Goal: Task Accomplishment & Management: Manage account settings

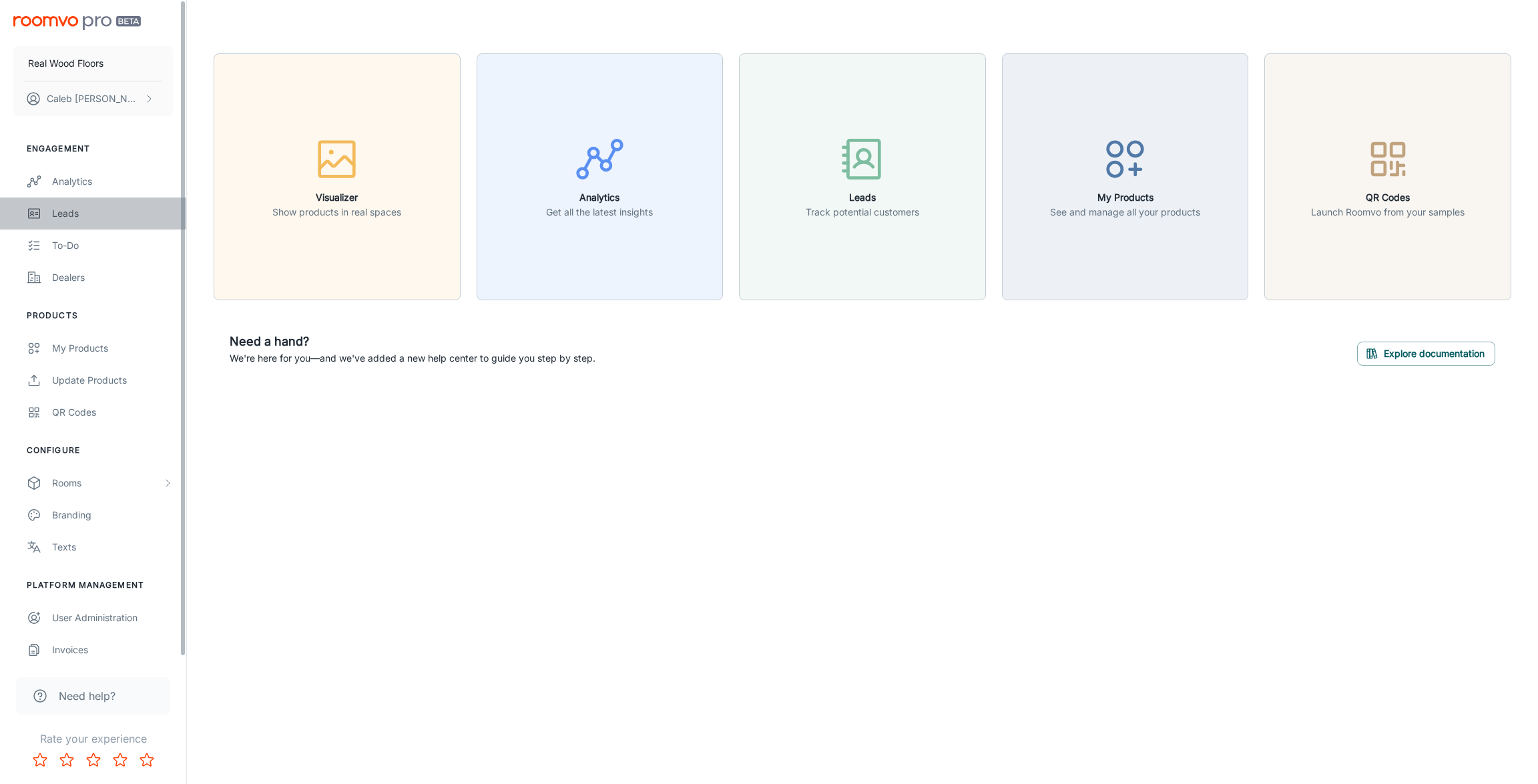
drag, startPoint x: 0, startPoint y: 0, endPoint x: 54, endPoint y: 216, distance: 222.6
click at [54, 216] on div "Leads" at bounding box center [112, 213] width 121 height 15
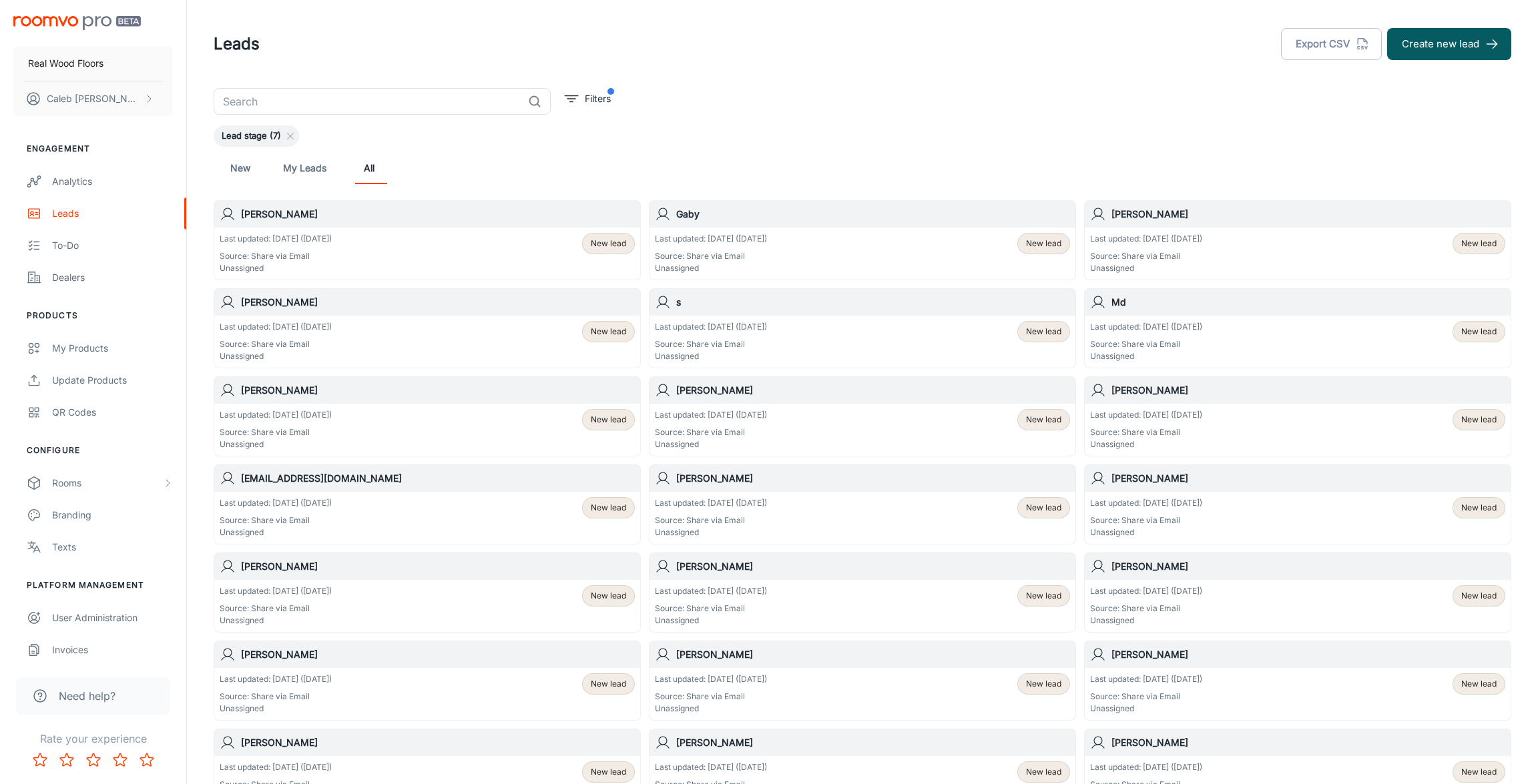
drag, startPoint x: 54, startPoint y: 216, endPoint x: 762, endPoint y: 400, distance: 731.5
click at [762, 400] on div "[PERSON_NAME]" at bounding box center [862, 390] width 426 height 27
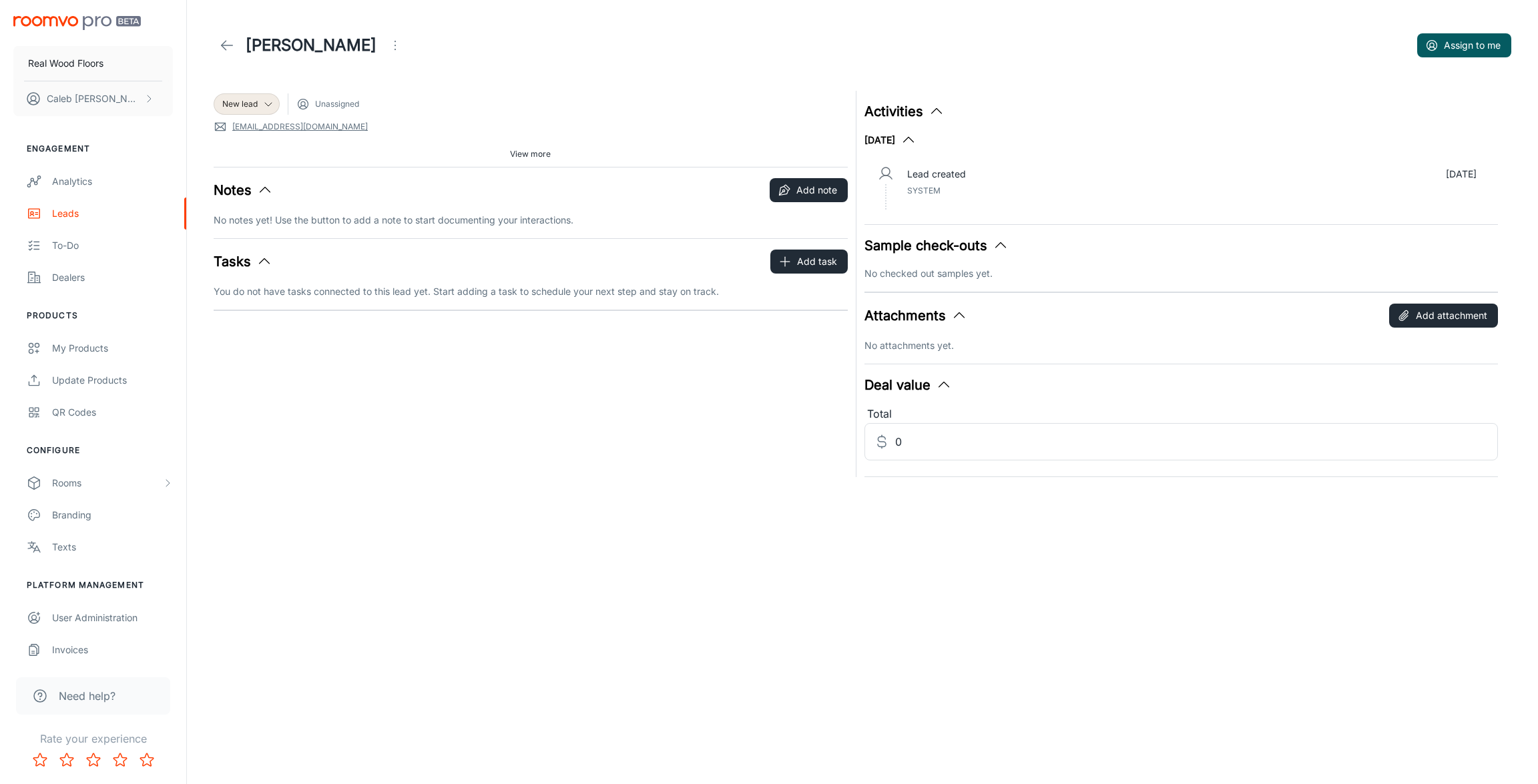
drag, startPoint x: 762, startPoint y: 400, endPoint x: 929, endPoint y: 142, distance: 307.3
click at [916, 142] on icon "button" at bounding box center [908, 140] width 16 height 16
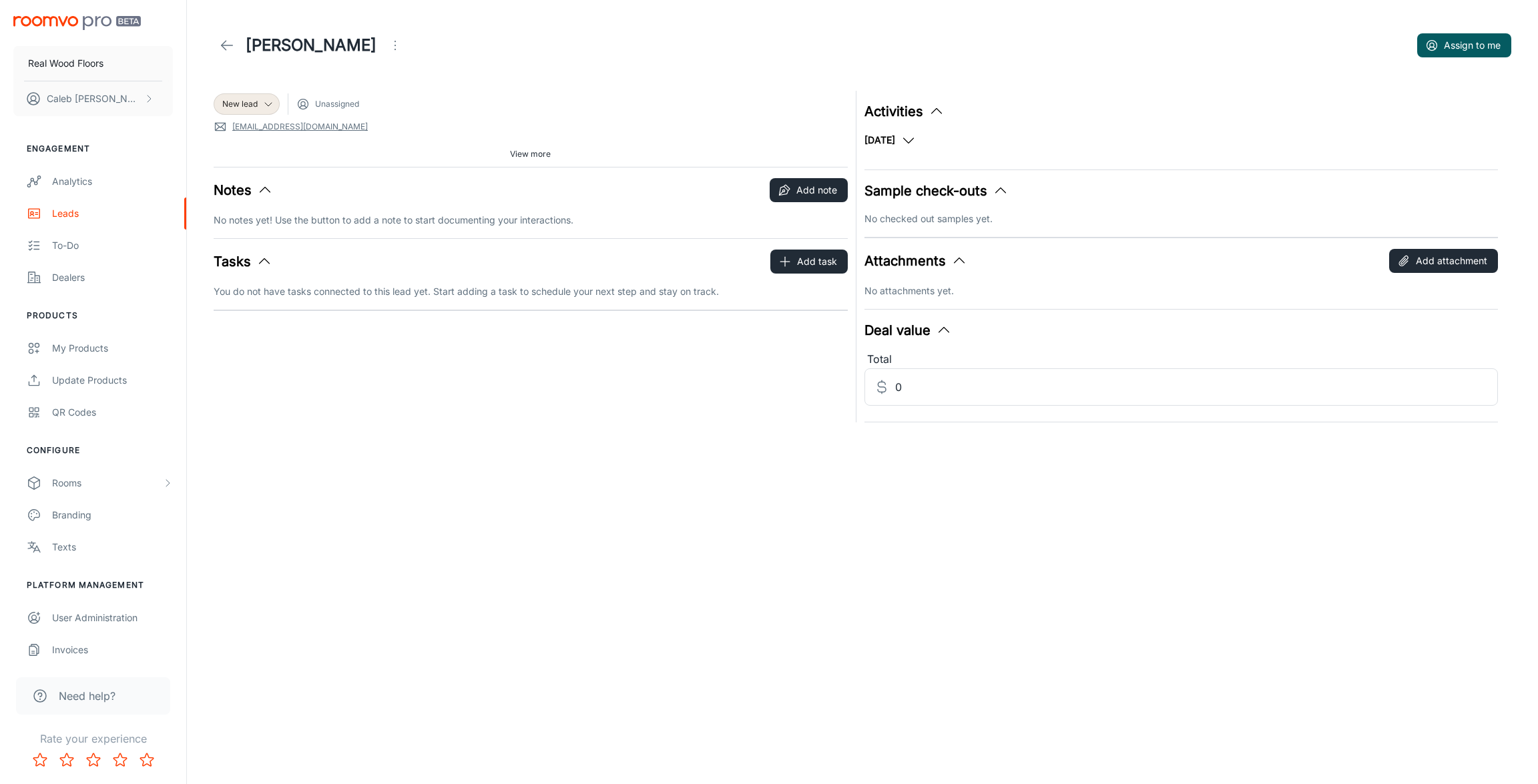
click at [916, 138] on icon "button" at bounding box center [908, 140] width 16 height 16
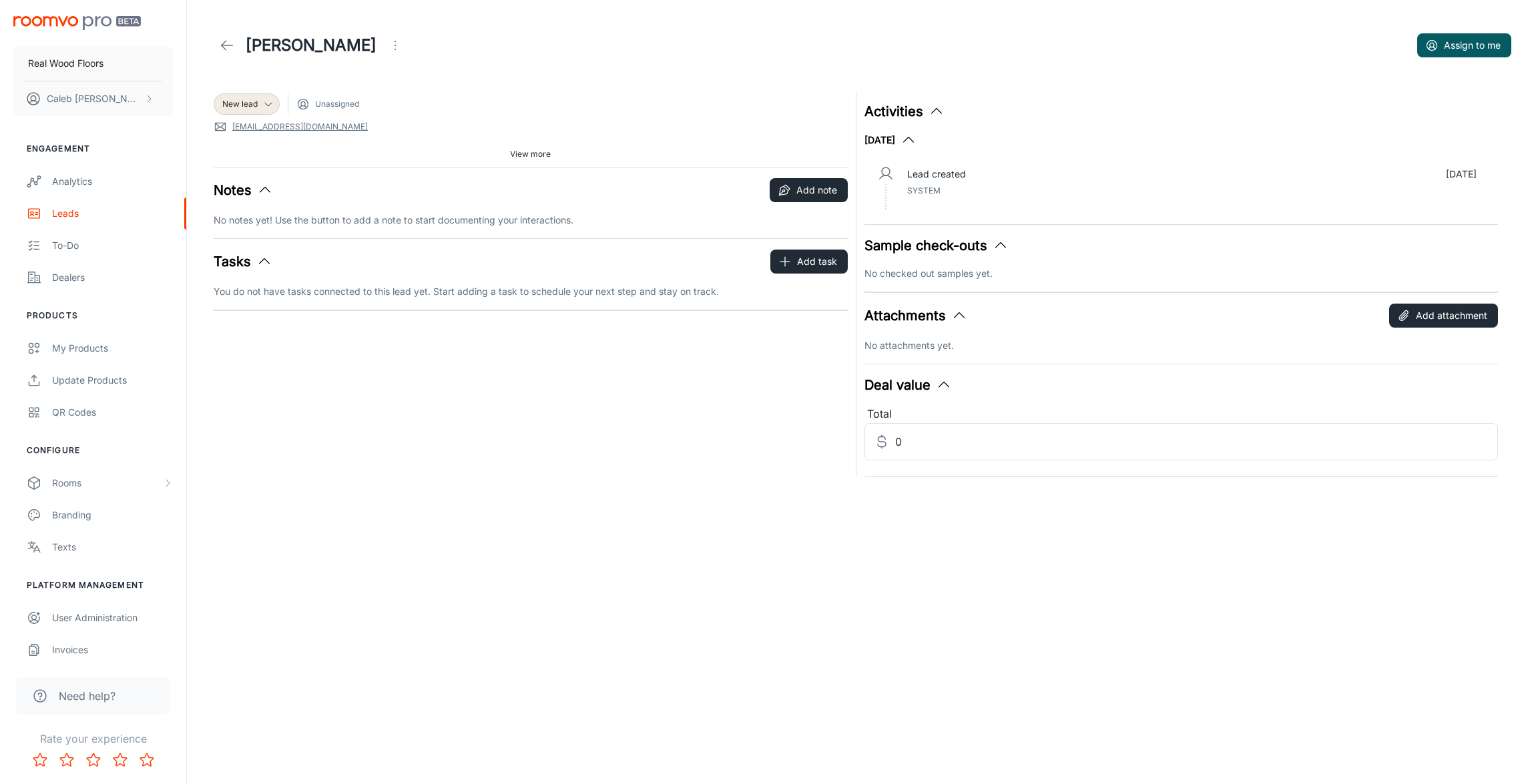
drag, startPoint x: 924, startPoint y: 138, endPoint x: 997, endPoint y: 239, distance: 124.6
click at [997, 239] on icon "button" at bounding box center [1000, 245] width 16 height 16
click at [1001, 243] on icon "button" at bounding box center [1000, 245] width 16 height 16
drag, startPoint x: 1001, startPoint y: 243, endPoint x: 269, endPoint y: 101, distance: 745.6
click at [269, 101] on icon at bounding box center [268, 104] width 11 height 11
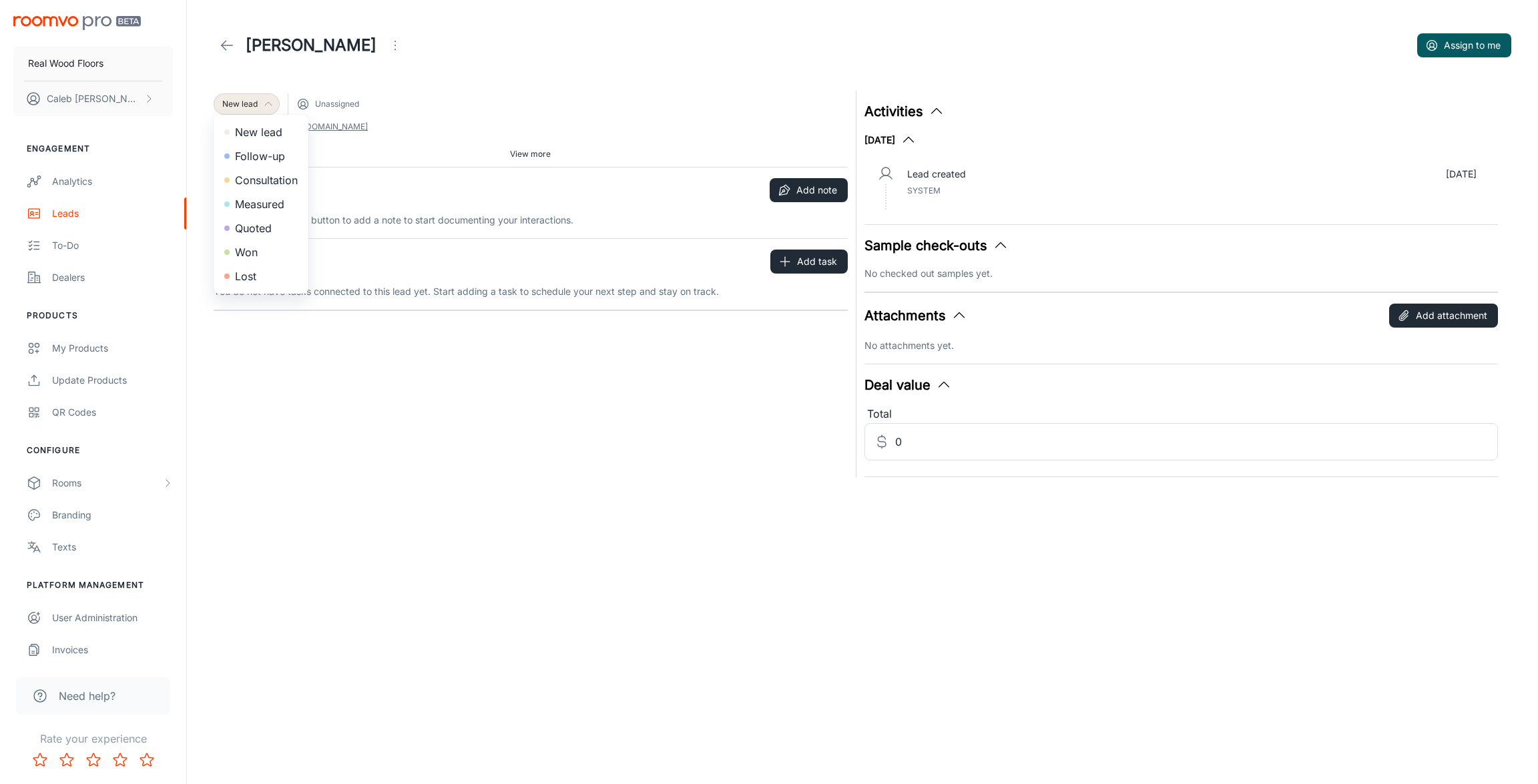
drag, startPoint x: 269, startPoint y: 101, endPoint x: 526, endPoint y: 51, distance: 261.8
click at [526, 51] on div at bounding box center [769, 392] width 1538 height 784
drag, startPoint x: 526, startPoint y: 51, endPoint x: 72, endPoint y: 212, distance: 481.7
click at [72, 212] on div "Leads" at bounding box center [112, 213] width 121 height 15
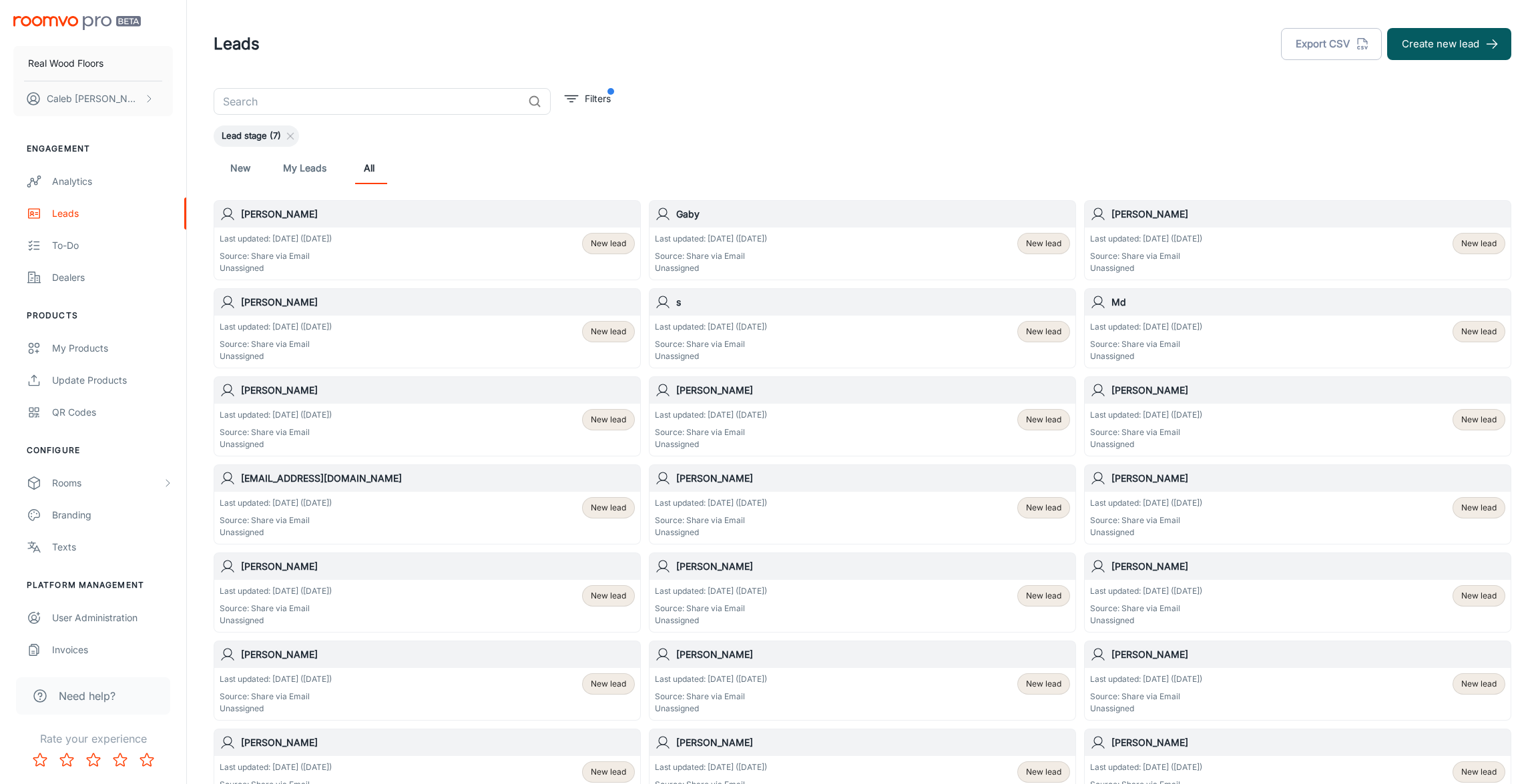
click at [302, 165] on link "My Leads" at bounding box center [304, 168] width 43 height 32
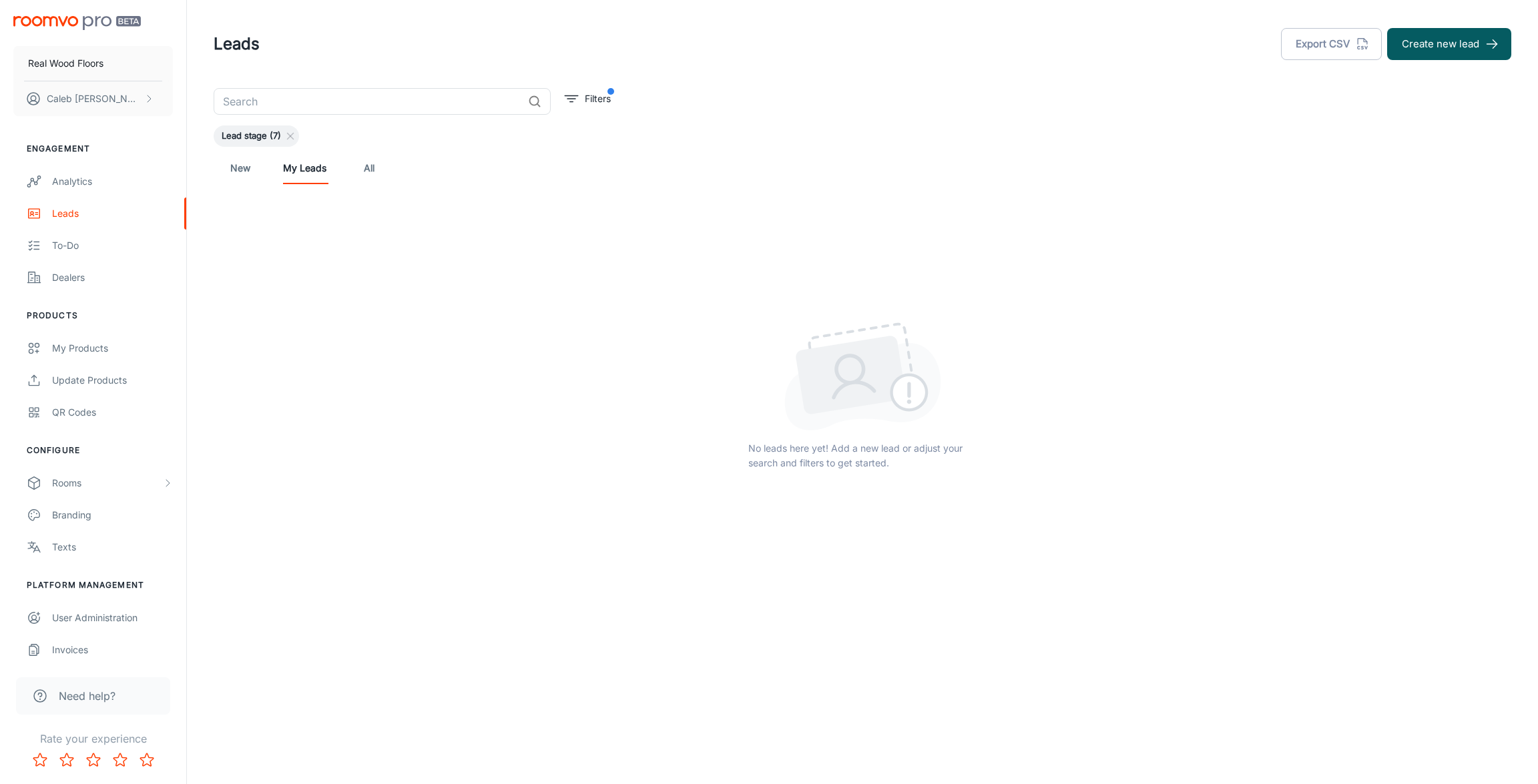
click at [374, 169] on link "All" at bounding box center [369, 168] width 32 height 32
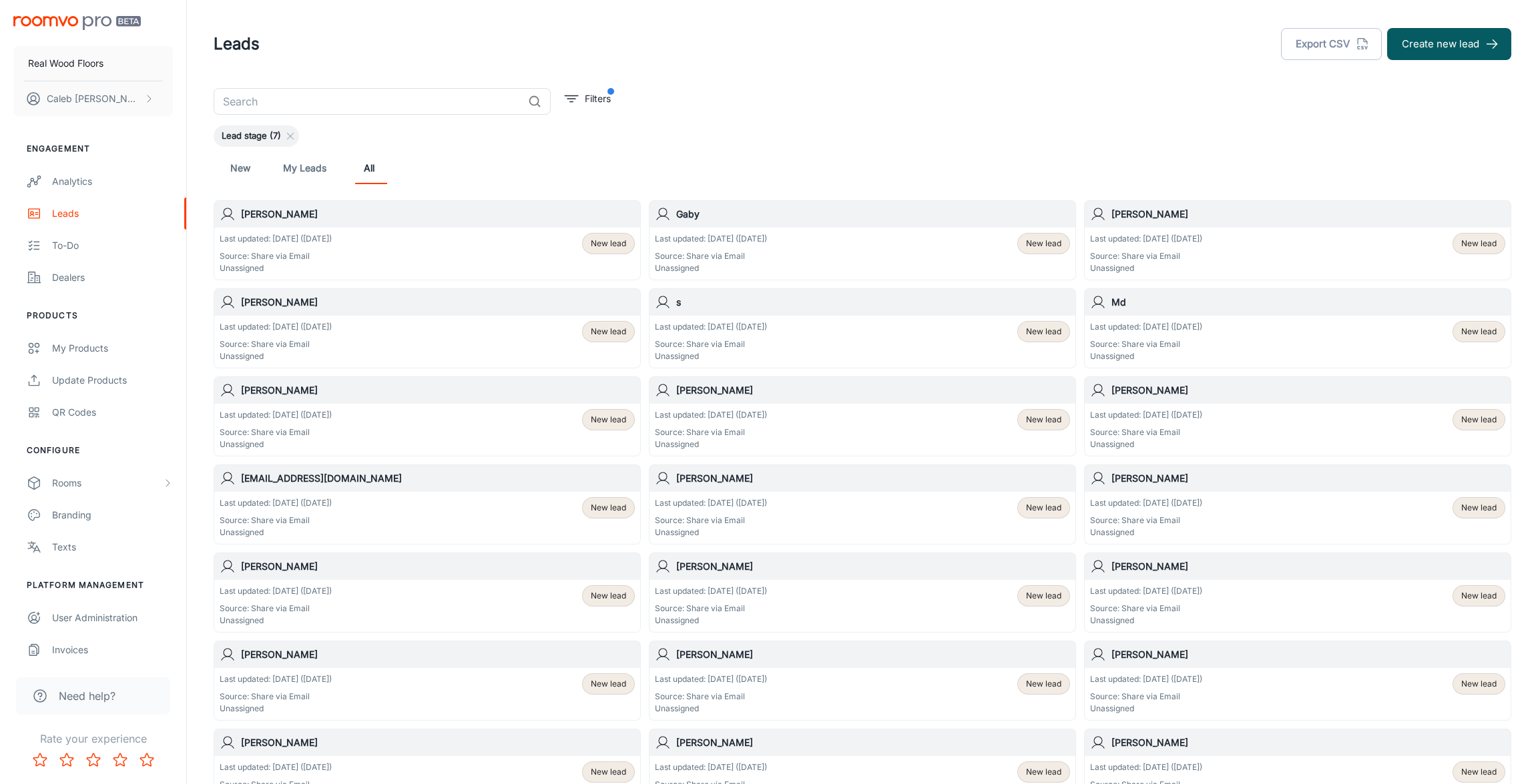
click at [549, 98] on div "​" at bounding box center [382, 101] width 337 height 27
click at [589, 98] on p "Filters" at bounding box center [598, 99] width 26 height 15
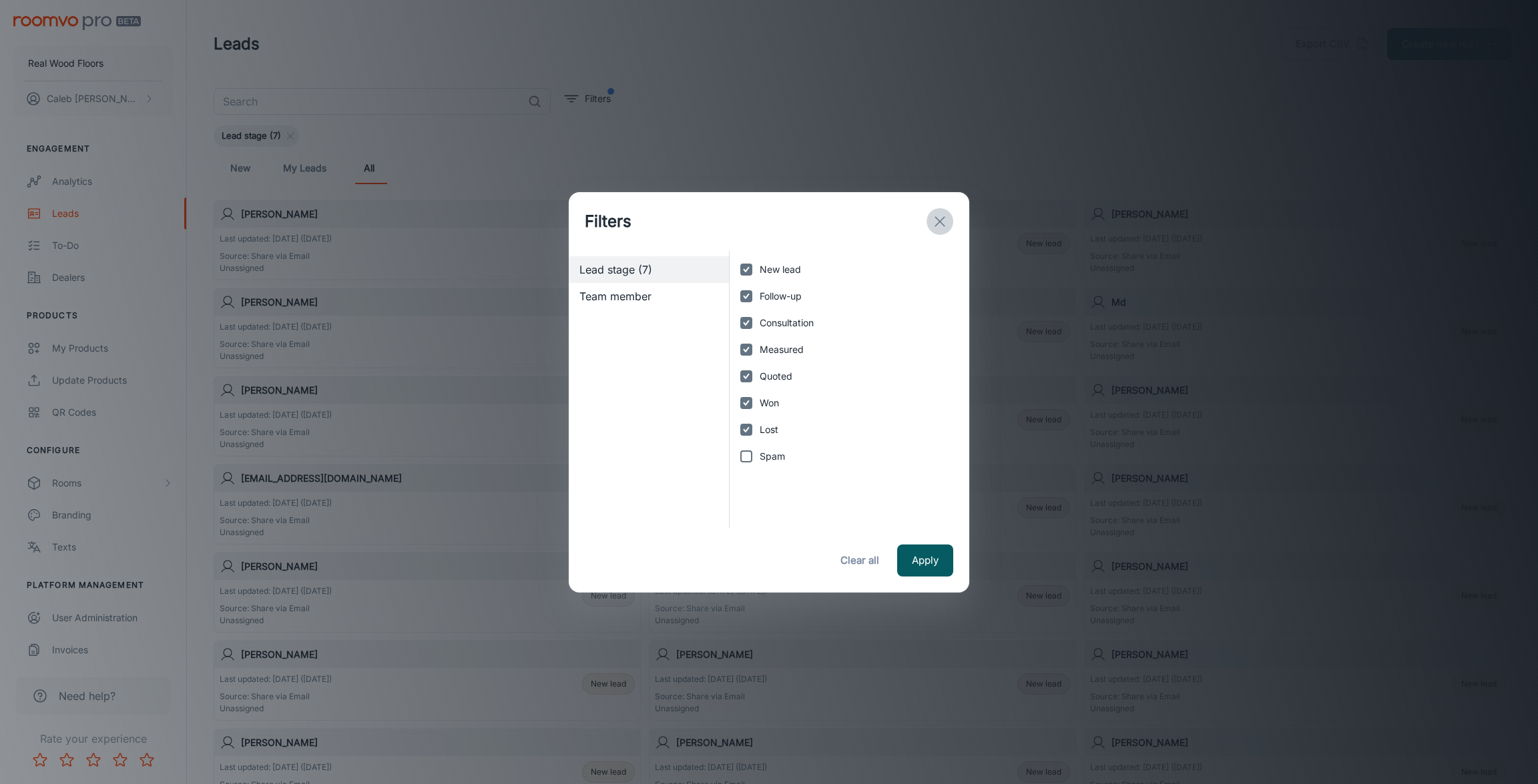
click at [944, 222] on icon "exit" at bounding box center [940, 221] width 16 height 16
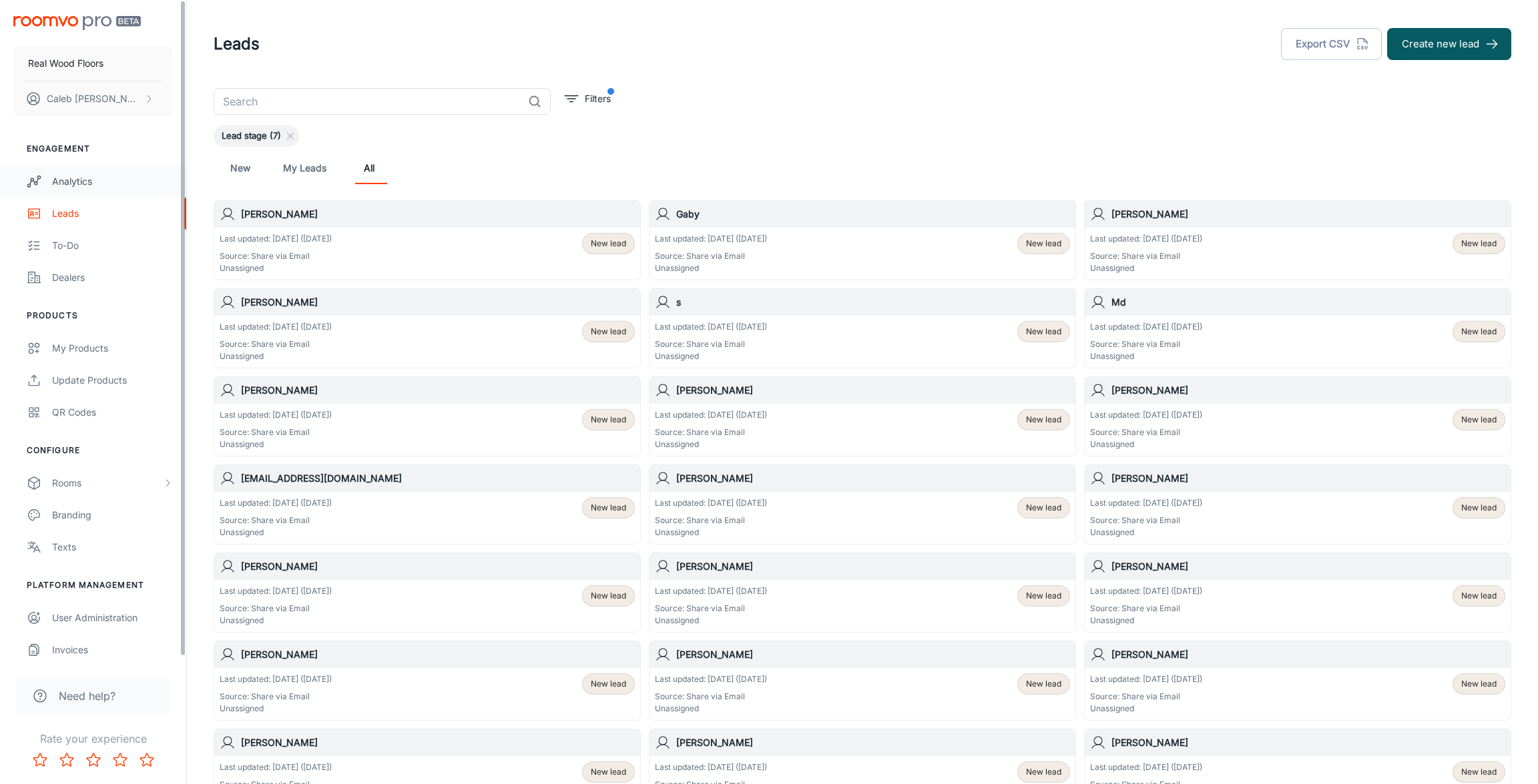
click at [95, 183] on div "Analytics" at bounding box center [112, 182] width 121 height 15
